Goal: Task Accomplishment & Management: Complete application form

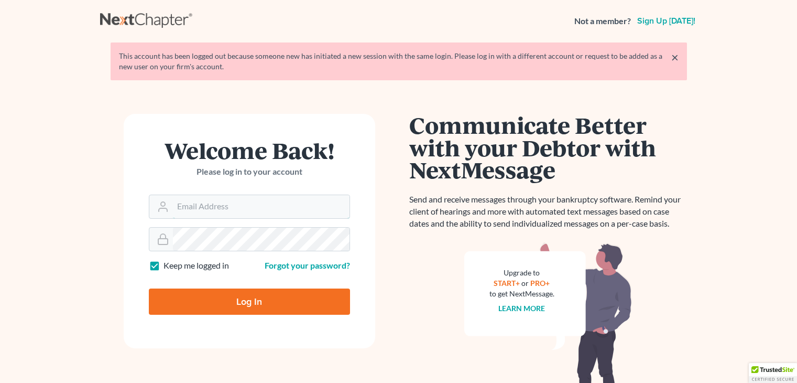
type input "lhopkins@laurahopkinslaw.com"
click at [199, 301] on input "Log In" at bounding box center [249, 301] width 201 height 26
type input "Thinking..."
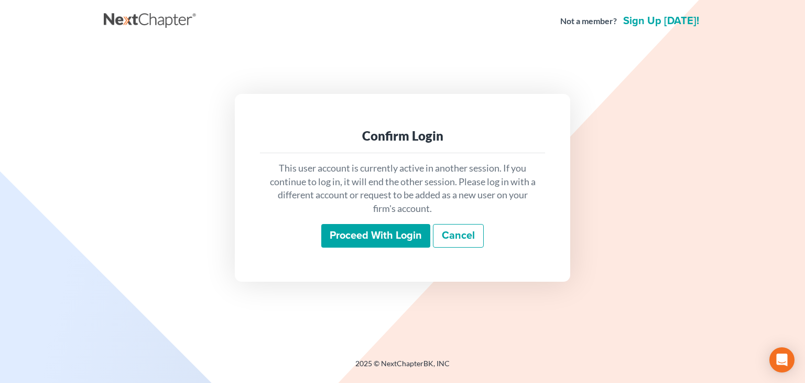
click at [396, 233] on input "Proceed with login" at bounding box center [375, 236] width 109 height 24
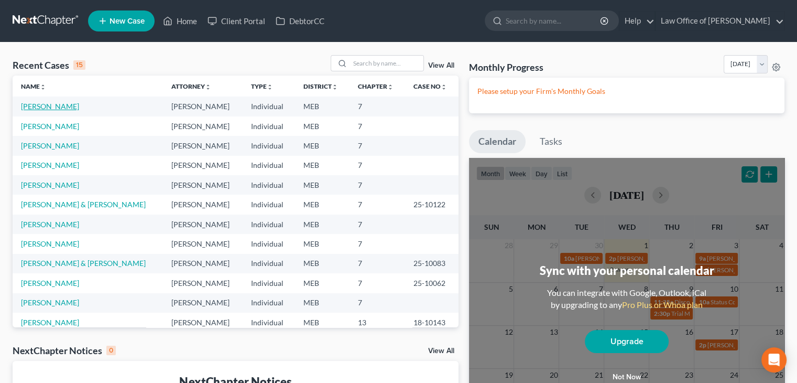
click at [44, 105] on link "Tompson, Hunter" at bounding box center [50, 106] width 58 height 9
select select "4"
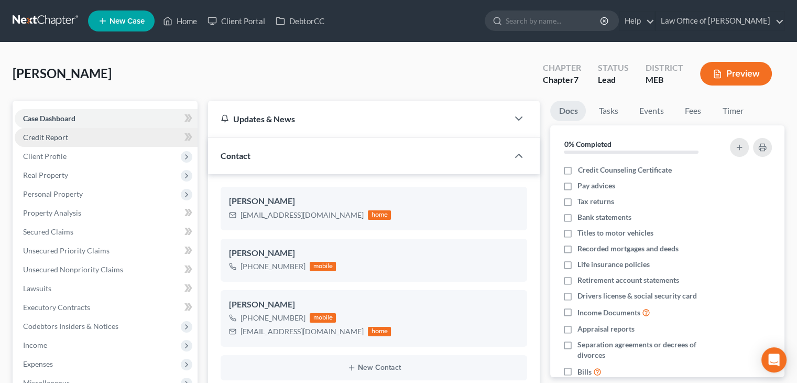
click at [115, 137] on link "Credit Report" at bounding box center [106, 137] width 183 height 19
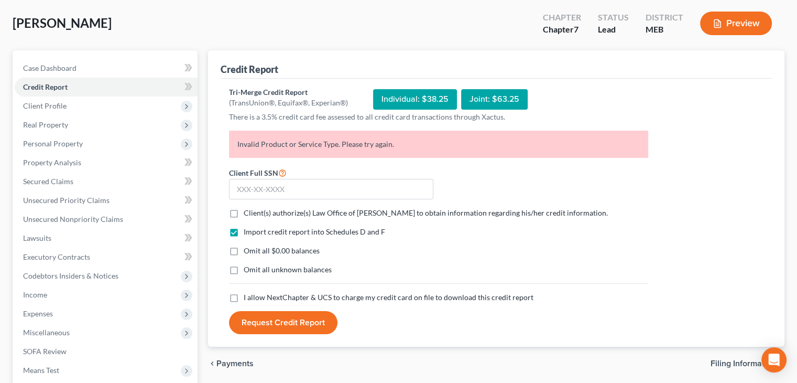
scroll to position [56, 0]
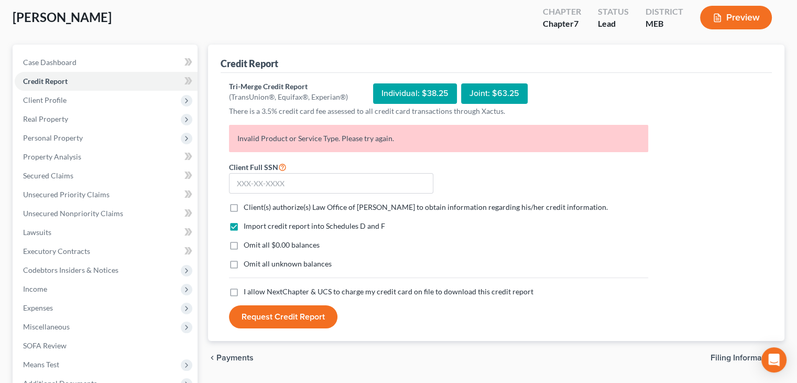
click at [244, 206] on label "Client(s) authorize(s) Law Office of Laura Hopkins to obtain information regard…" at bounding box center [426, 207] width 364 height 10
click at [248, 206] on input "Client(s) authorize(s) Law Office of Laura Hopkins to obtain information regard…" at bounding box center [251, 205] width 7 height 7
checkbox input "true"
click at [244, 245] on label "Omit all $0.00 balances" at bounding box center [282, 245] width 76 height 10
click at [248, 245] on input "Omit all $0.00 balances" at bounding box center [251, 243] width 7 height 7
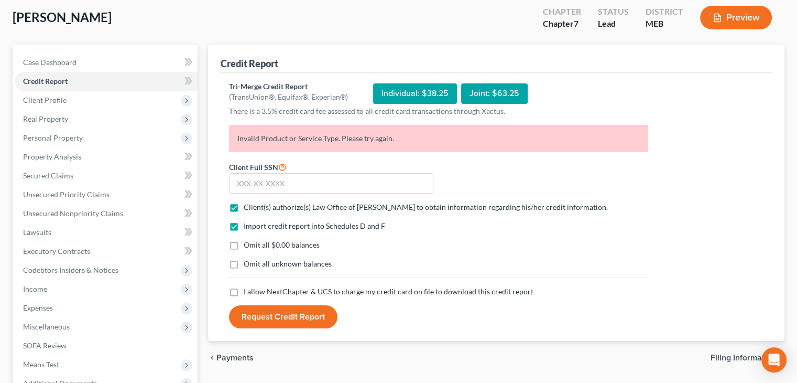
checkbox input "true"
click at [244, 292] on label "I allow NextChapter & UCS to charge my credit card on file to download this cre…" at bounding box center [389, 291] width 290 height 10
click at [248, 292] on input "I allow NextChapter & UCS to charge my credit card on file to download this cre…" at bounding box center [251, 289] width 7 height 7
checkbox input "true"
click at [267, 183] on input "text" at bounding box center [331, 183] width 204 height 21
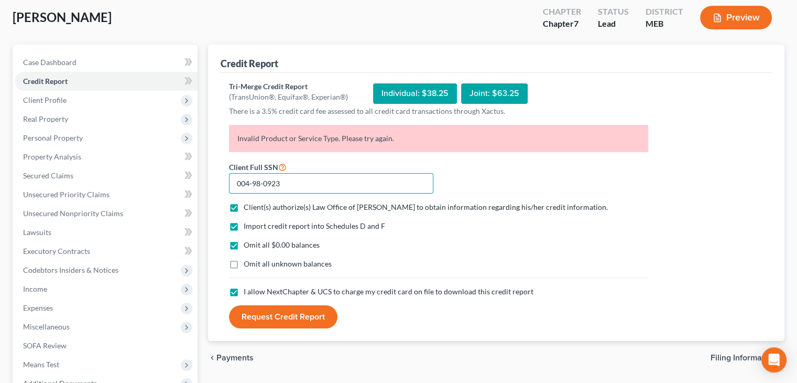
type input "004-98-0923"
click at [295, 316] on button "Request Credit Report" at bounding box center [283, 316] width 109 height 23
click at [419, 93] on div "Individual: $38.25" at bounding box center [415, 93] width 84 height 20
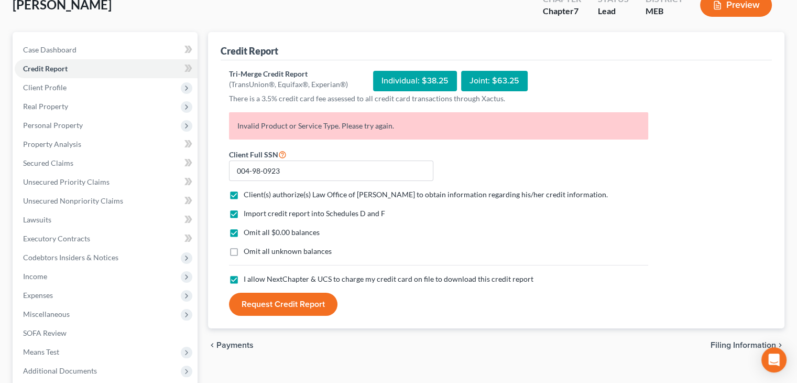
scroll to position [69, 0]
click at [774, 359] on icon "Open Intercom Messenger" at bounding box center [774, 360] width 12 height 14
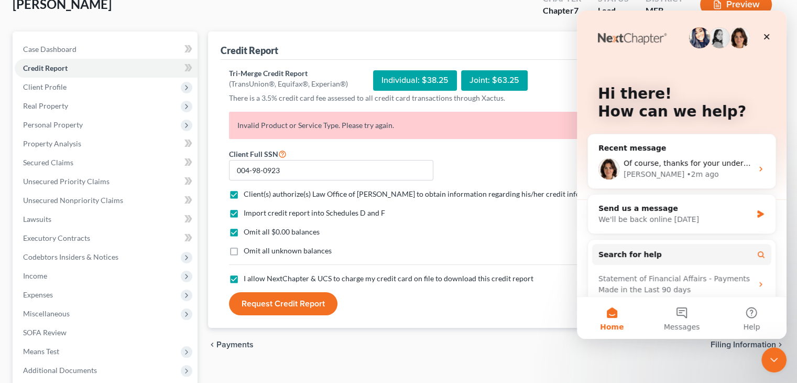
scroll to position [0, 0]
click at [743, 175] on div "Emma • 2m ago" at bounding box center [688, 174] width 129 height 11
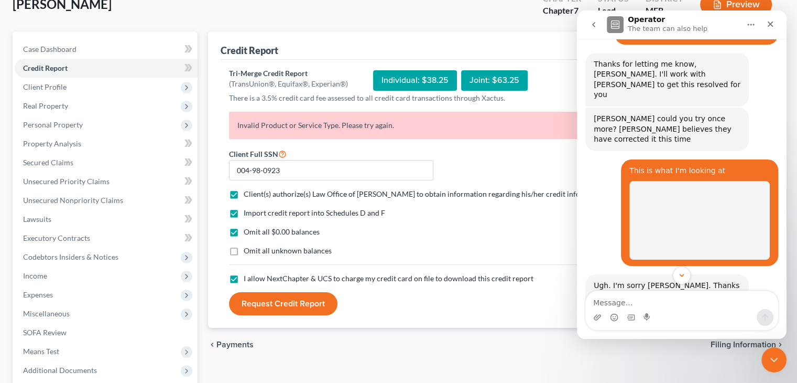
scroll to position [975, 0]
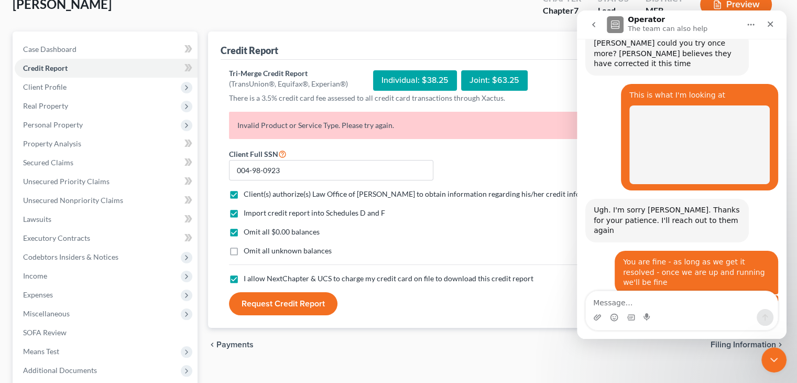
drag, startPoint x: 507, startPoint y: 317, endPoint x: 489, endPoint y: 233, distance: 86.0
click at [489, 233] on div "Omit all $0.00 balances" at bounding box center [438, 231] width 419 height 10
drag, startPoint x: 769, startPoint y: 21, endPoint x: 774, endPoint y: 22, distance: 5.8
click at [774, 22] on icon "Close" at bounding box center [770, 24] width 8 height 8
